Goal: Task Accomplishment & Management: Manage account settings

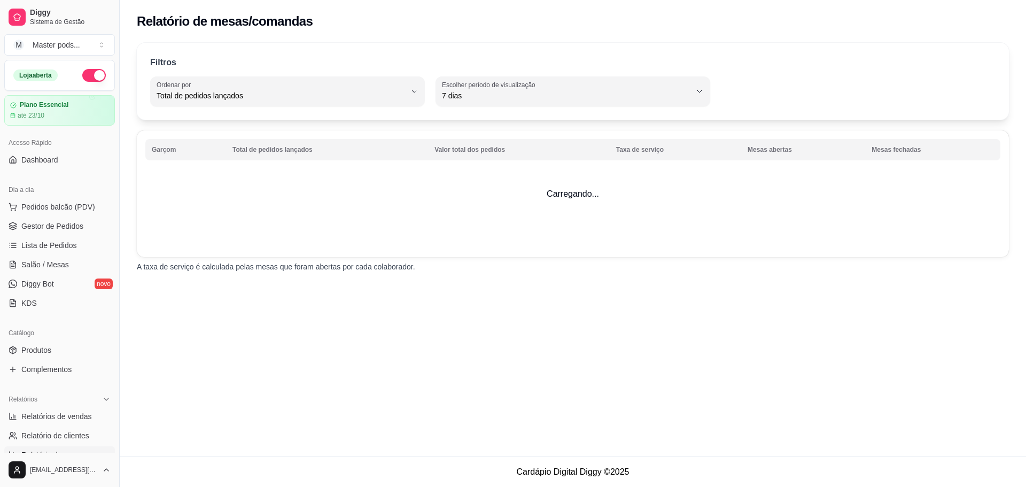
select select "TOTAL_OF_ORDERS"
select select "7"
click at [51, 469] on span "Relatório de fidelidade" at bounding box center [58, 474] width 74 height 11
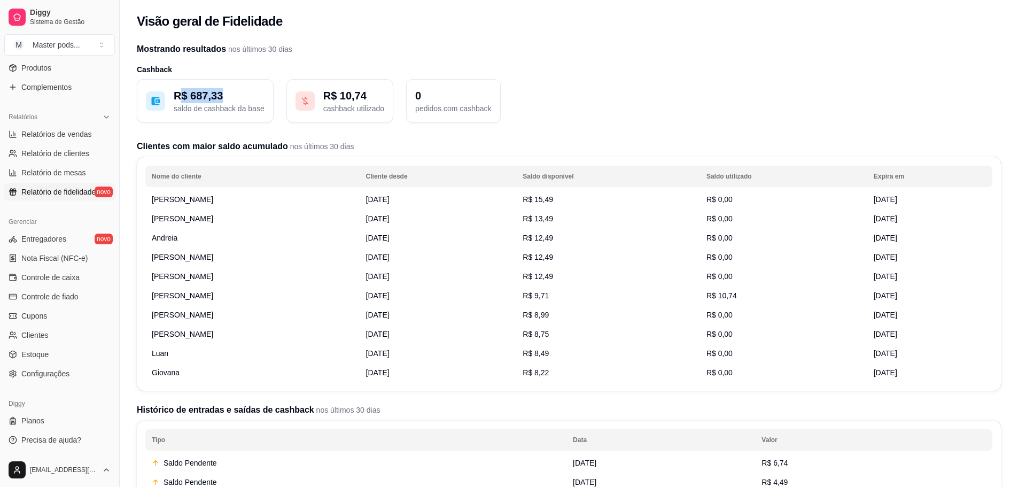
drag, startPoint x: 177, startPoint y: 93, endPoint x: 228, endPoint y: 99, distance: 50.6
click at [228, 99] on p "R$ 687,33" at bounding box center [219, 95] width 91 height 15
click at [142, 140] on h2 "Clientes com maior saldo acumulado nos últimos 30 dias" at bounding box center [569, 146] width 864 height 13
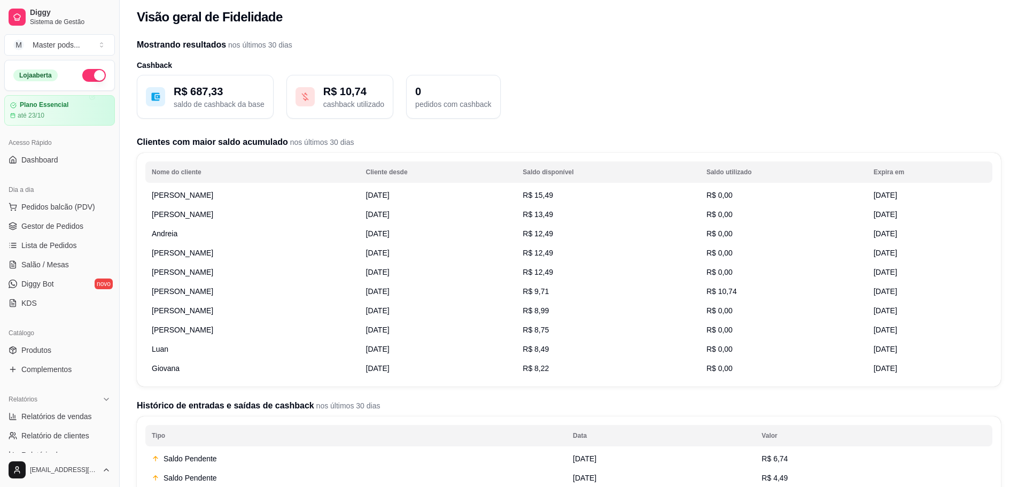
scroll to position [0, 0]
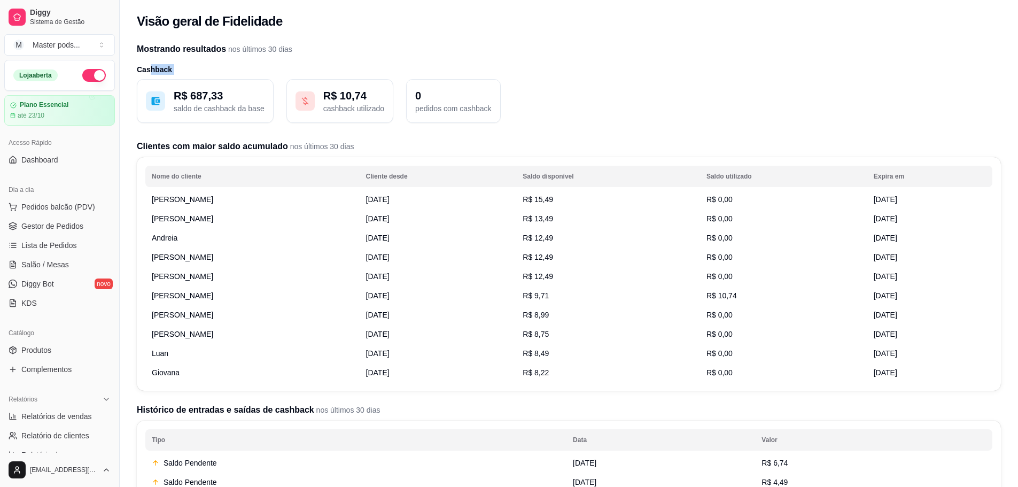
click at [157, 50] on h2 "Mostrando resultados nos últimos 30 dias" at bounding box center [569, 49] width 864 height 13
click at [188, 146] on h2 "Clientes com maior saldo acumulado nos últimos 30 dias" at bounding box center [569, 146] width 864 height 13
drag, startPoint x: 213, startPoint y: 147, endPoint x: 233, endPoint y: 149, distance: 20.3
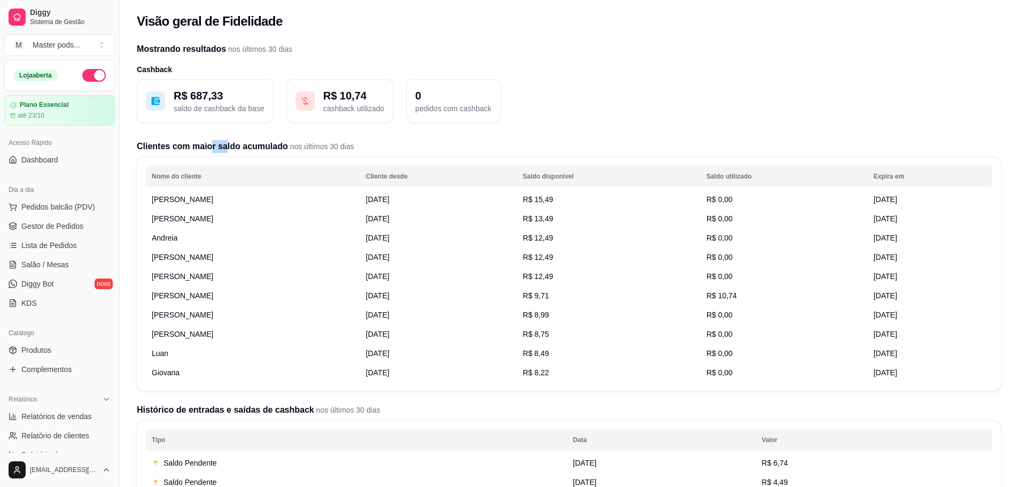
click at [224, 149] on h2 "Clientes com maior saldo acumulado nos últimos 30 dias" at bounding box center [569, 146] width 864 height 13
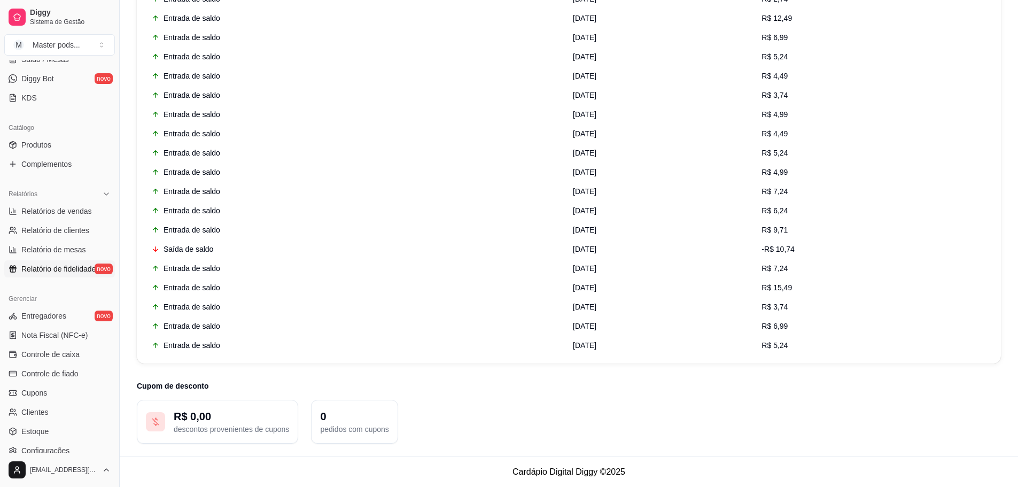
scroll to position [214, 0]
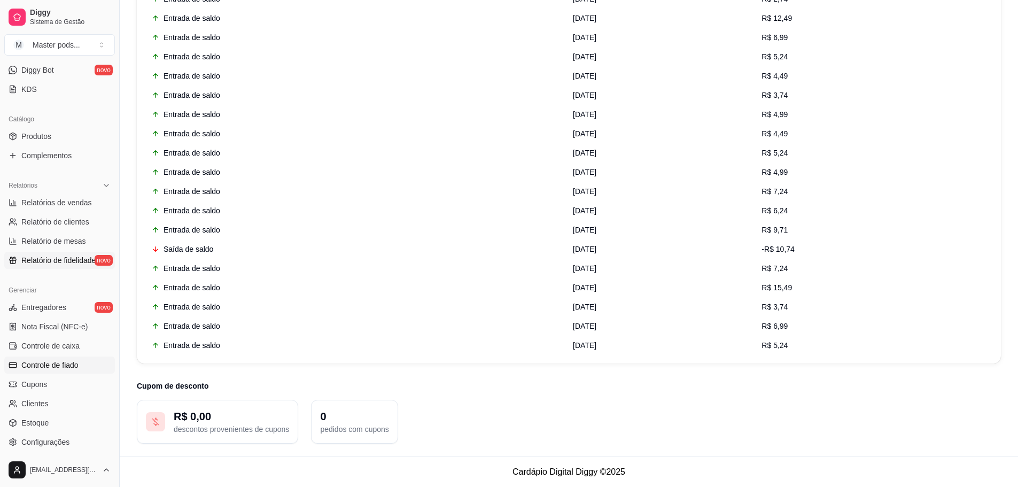
click at [62, 364] on span "Controle de fiado" at bounding box center [49, 365] width 57 height 11
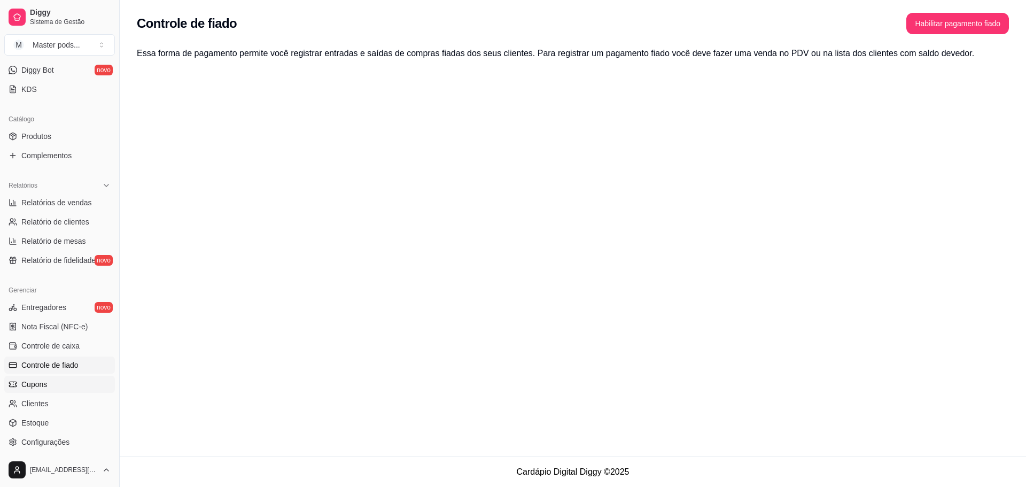
click at [43, 383] on span "Cupons" at bounding box center [34, 384] width 26 height 11
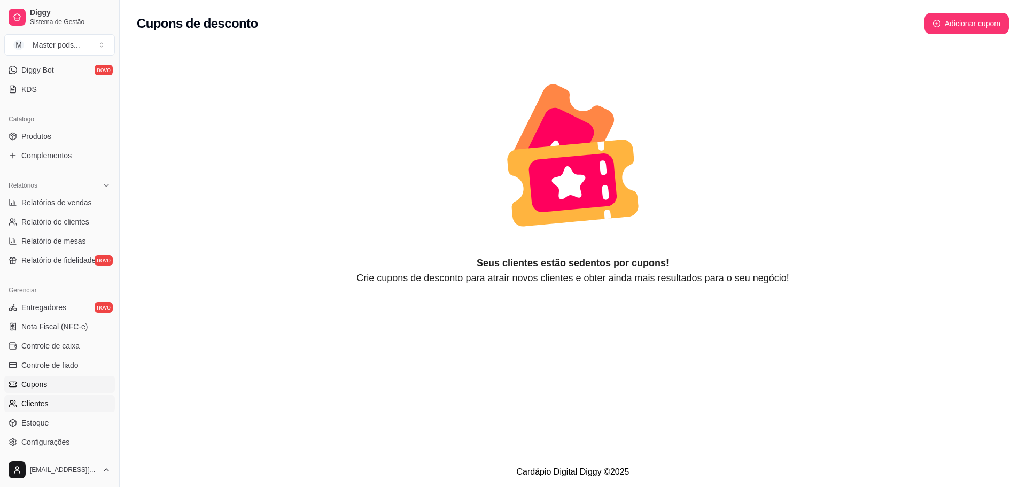
click at [43, 400] on span "Clientes" at bounding box center [34, 403] width 27 height 11
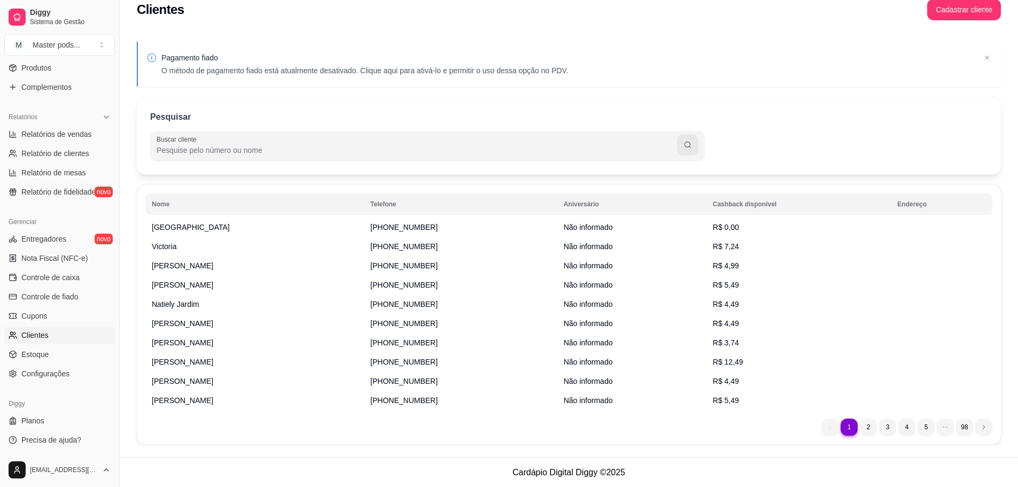
scroll to position [23, 0]
click at [41, 368] on span "Configurações" at bounding box center [45, 373] width 48 height 11
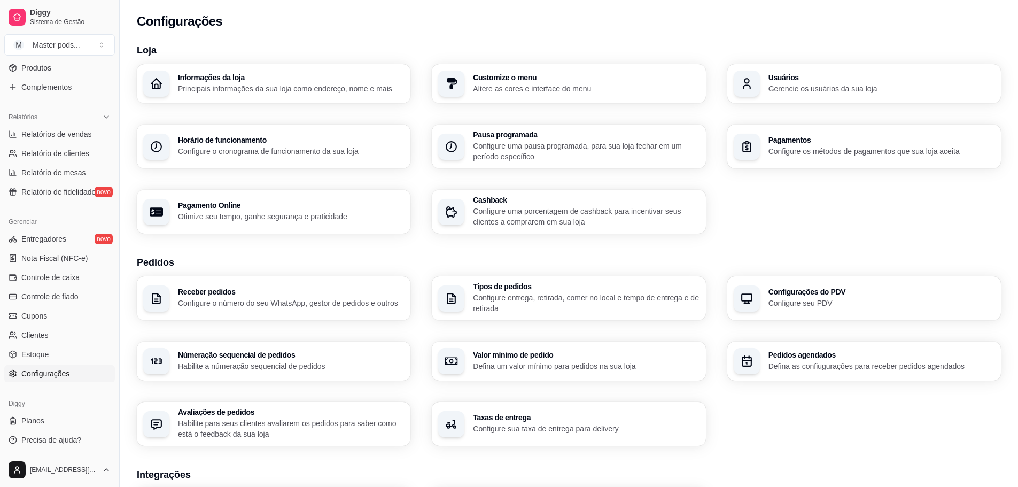
click at [509, 217] on p "Configure uma porcentagem de cashback para incentivar seus clientes a comprarem…" at bounding box center [586, 216] width 226 height 21
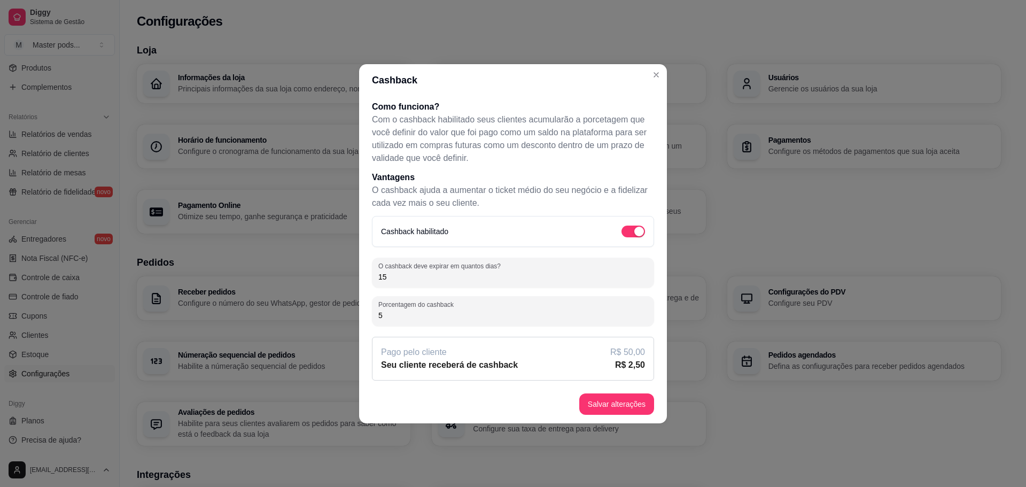
drag, startPoint x: 383, startPoint y: 318, endPoint x: 340, endPoint y: 314, distance: 42.9
click at [340, 315] on div "Cashback Como funciona? Com o cashback habilitado seus clientes acumularão a po…" at bounding box center [513, 243] width 1026 height 487
type input "3"
click at [461, 324] on div "Porcentagem do cashback 3" at bounding box center [513, 311] width 282 height 30
